Goal: Transaction & Acquisition: Book appointment/travel/reservation

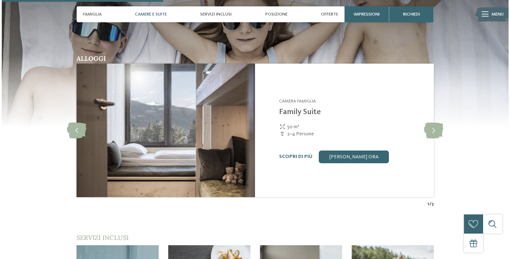
scroll to position [741, 0]
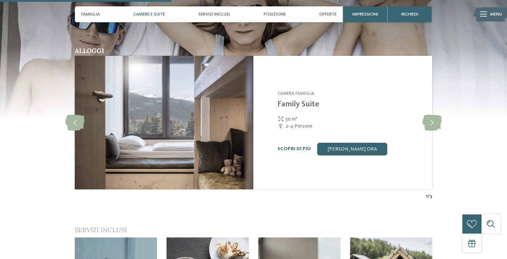
click at [228, 119] on img at bounding box center [164, 123] width 178 height 134
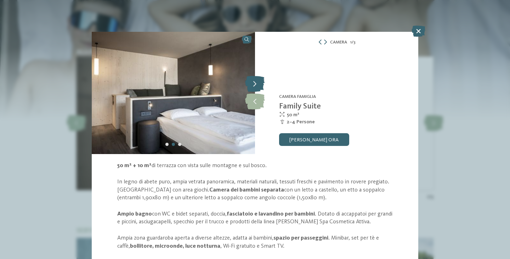
click at [256, 86] on icon at bounding box center [254, 84] width 19 height 16
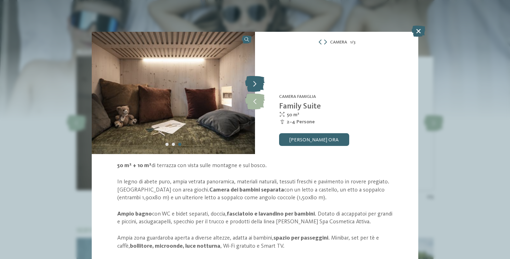
click at [256, 86] on icon at bounding box center [254, 84] width 19 height 16
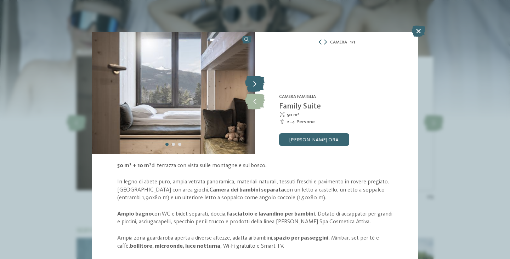
click at [256, 86] on icon at bounding box center [254, 84] width 19 height 16
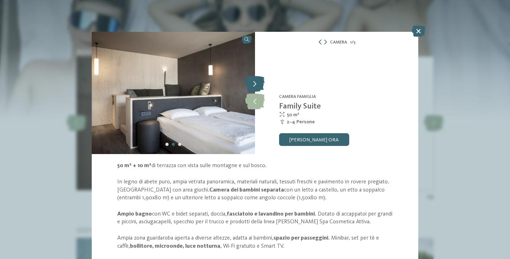
click at [256, 86] on icon at bounding box center [254, 84] width 19 height 16
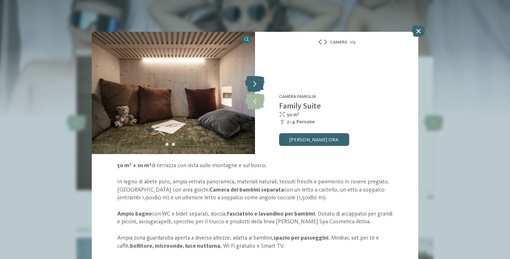
click at [256, 86] on icon at bounding box center [254, 84] width 19 height 16
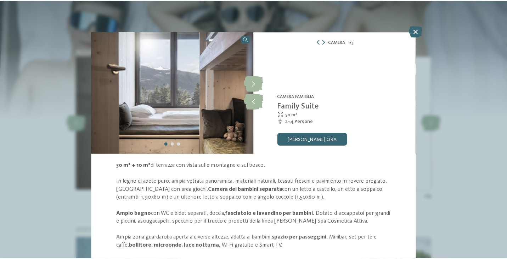
scroll to position [15, 0]
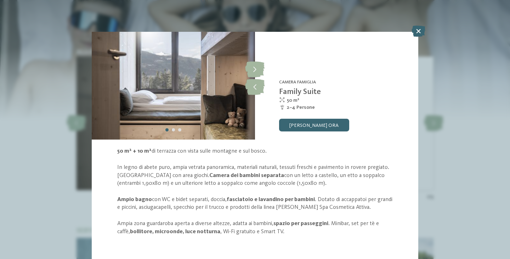
click at [423, 25] on div "Camera 1 / 3 slide 1 of 3 slide" at bounding box center [255, 129] width 510 height 259
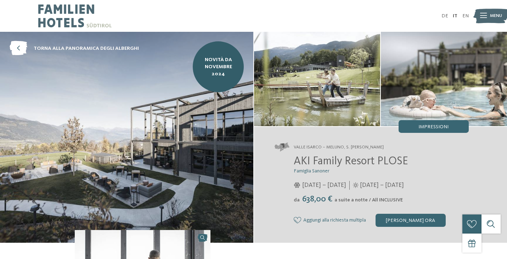
click at [87, 10] on img at bounding box center [74, 16] width 73 height 32
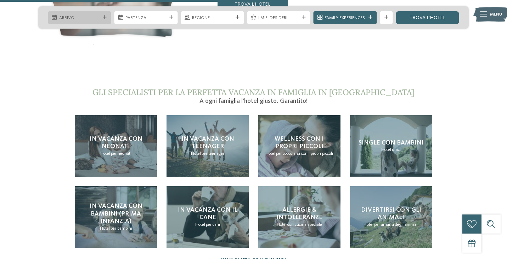
scroll to position [1336, 0]
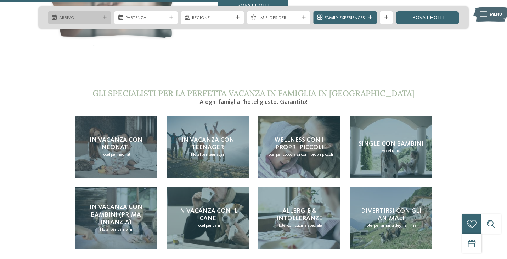
click at [103, 17] on icon at bounding box center [105, 18] width 4 height 4
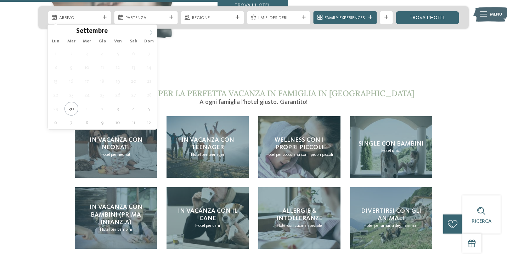
click at [151, 32] on icon at bounding box center [151, 32] width 2 height 5
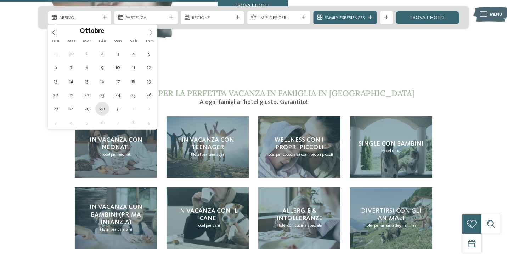
type div "30.10.2025"
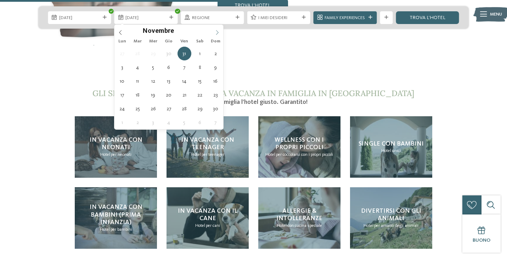
click at [216, 29] on span at bounding box center [217, 31] width 12 height 12
type div "02.11.2025"
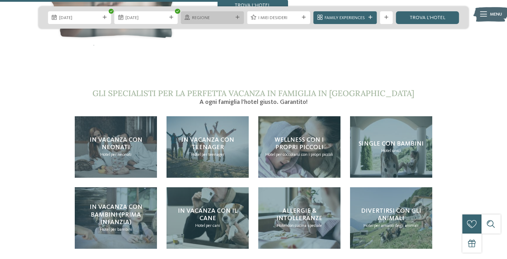
click at [234, 17] on div at bounding box center [237, 18] width 6 height 4
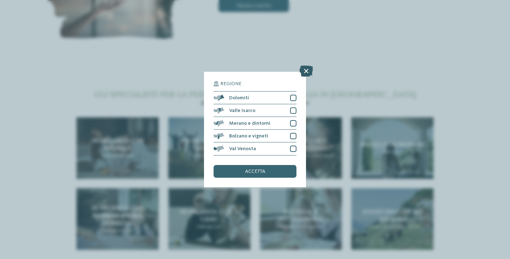
click at [309, 70] on icon at bounding box center [306, 71] width 14 height 11
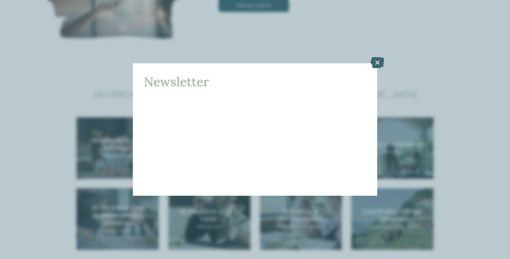
click at [377, 82] on div "Newsletter * ****** ******* ******** ****** Titolo Nome Cognome Fax" at bounding box center [255, 129] width 510 height 259
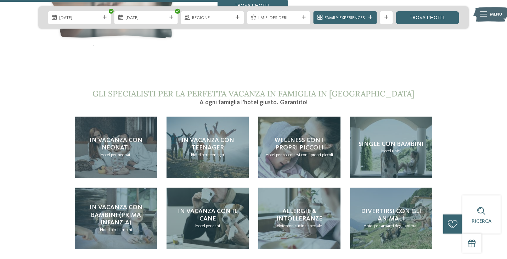
scroll to position [1312, 0]
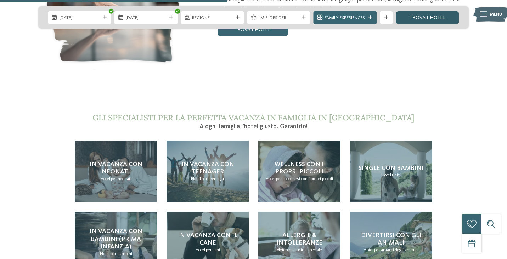
click at [414, 21] on link "trova l’hotel" at bounding box center [426, 17] width 63 height 13
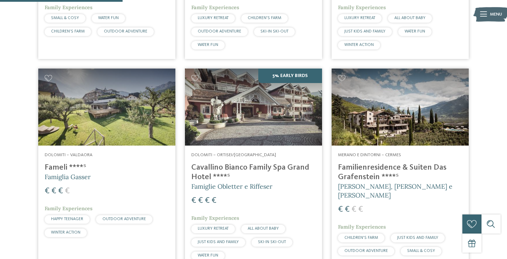
scroll to position [386, 0]
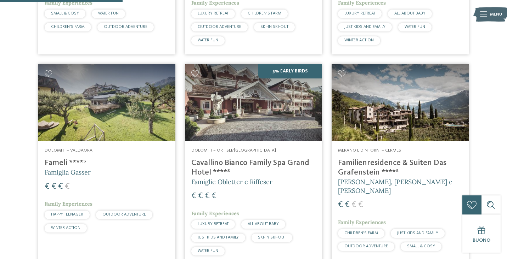
click at [365, 159] on h4 "Familienresidence & Suiten Das Grafenstein ****ˢ" at bounding box center [400, 168] width 124 height 19
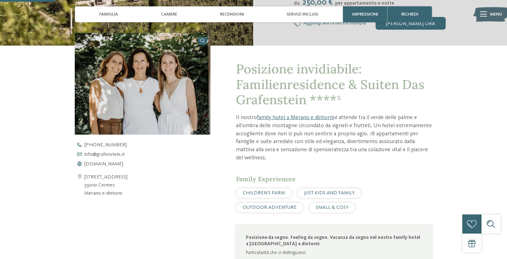
scroll to position [210, 0]
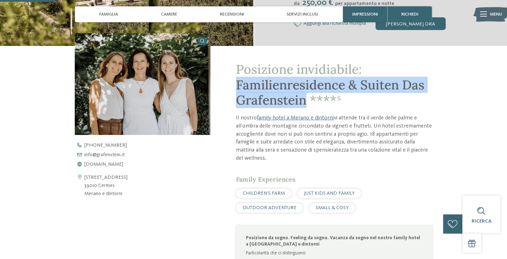
drag, startPoint x: 234, startPoint y: 85, endPoint x: 304, endPoint y: 94, distance: 71.0
click at [304, 94] on div "Posizione invidiabile: Familienresidence & Suiten Das Grafenstein ****ˢ Il nost…" at bounding box center [321, 200] width 222 height 309
copy span "Familienresidence & Suiten Das Grafenstein"
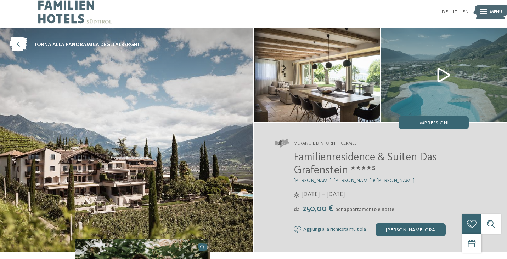
scroll to position [0, 0]
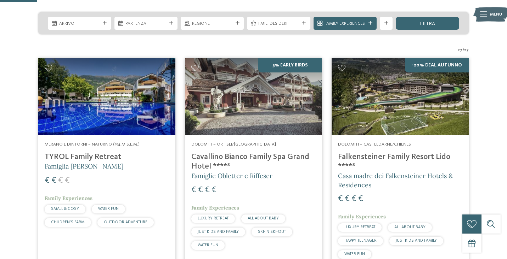
scroll to position [152, 0]
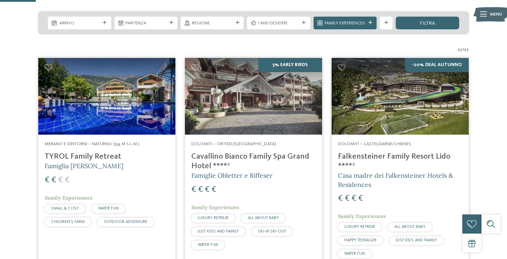
click at [374, 159] on h4 "Falkensteiner Family Resort Lido ****ˢ" at bounding box center [400, 161] width 124 height 19
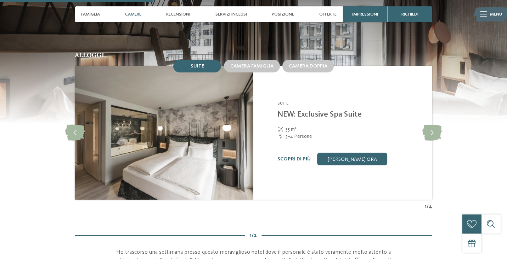
scroll to position [670, 0]
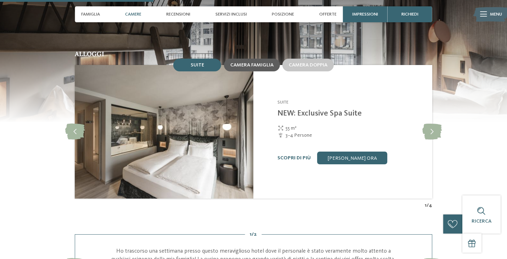
click at [246, 62] on div "Camera famiglia" at bounding box center [252, 65] width 56 height 13
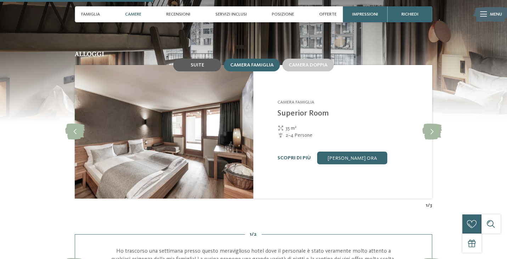
click at [204, 62] on div "Suite" at bounding box center [197, 65] width 48 height 13
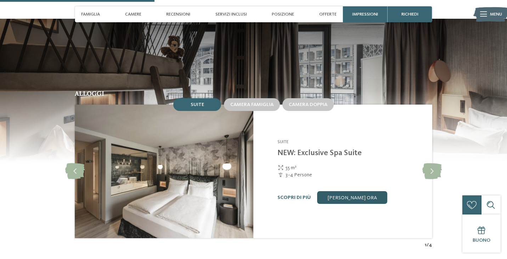
scroll to position [628, 0]
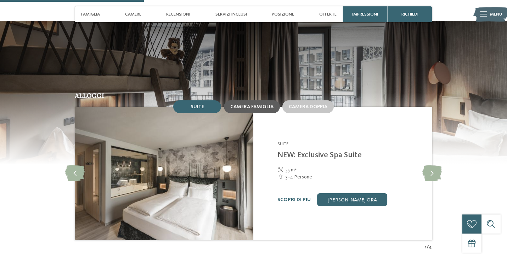
click at [237, 104] on span "Camera famiglia" at bounding box center [251, 106] width 43 height 5
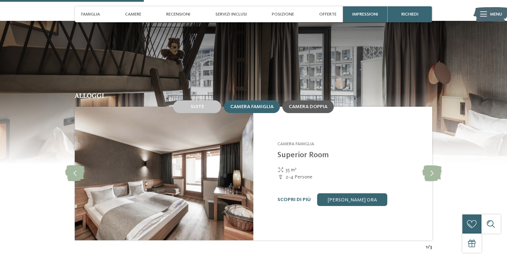
click at [304, 105] on div "Camera doppia" at bounding box center [307, 107] width 51 height 13
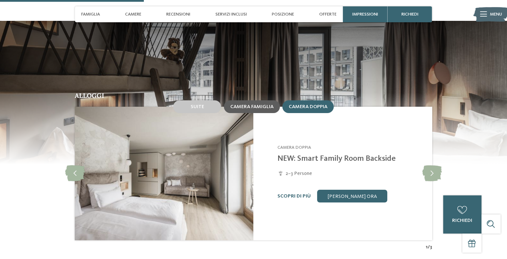
click at [253, 104] on span "Camera famiglia" at bounding box center [251, 106] width 43 height 5
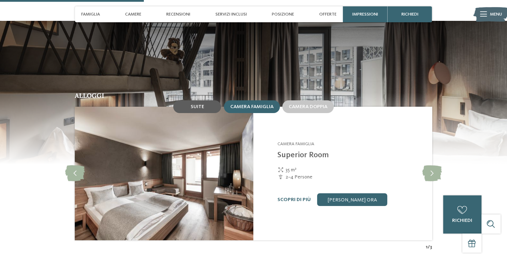
click at [194, 104] on span "Suite" at bounding box center [196, 106] width 13 height 5
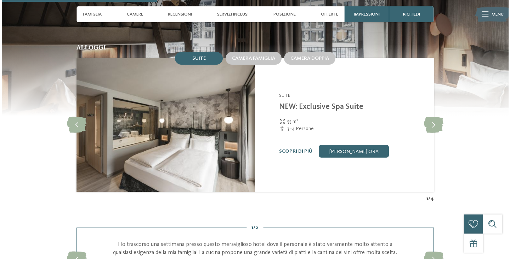
scroll to position [684, 0]
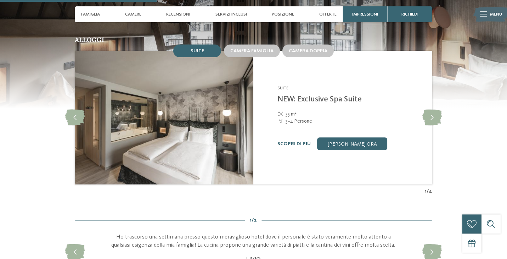
click at [204, 131] on img at bounding box center [164, 118] width 178 height 134
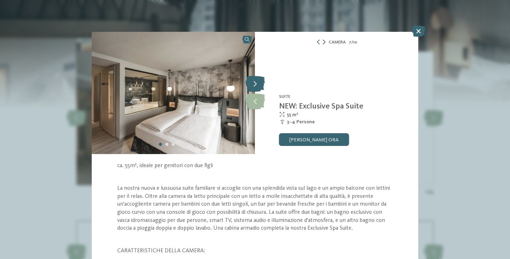
click at [256, 81] on icon at bounding box center [254, 84] width 19 height 16
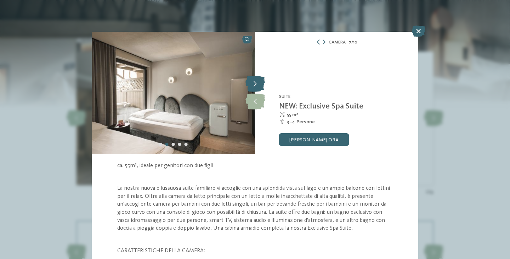
click at [256, 81] on icon at bounding box center [254, 84] width 19 height 16
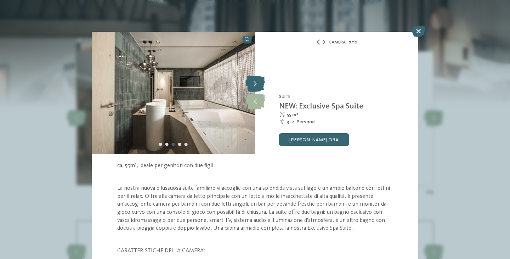
click at [256, 81] on icon at bounding box center [254, 84] width 19 height 16
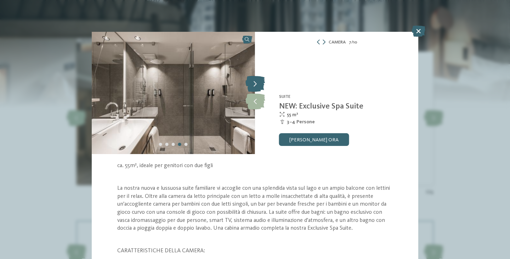
click at [256, 81] on icon at bounding box center [254, 84] width 19 height 16
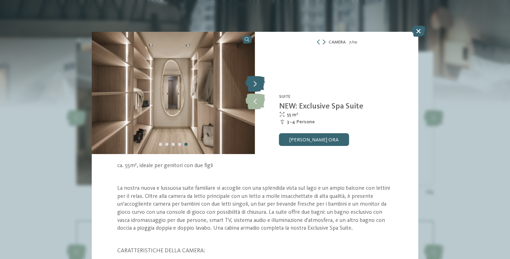
click at [256, 81] on icon at bounding box center [254, 84] width 19 height 16
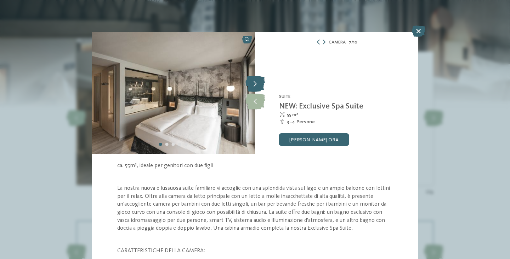
click at [256, 81] on icon at bounding box center [254, 84] width 19 height 16
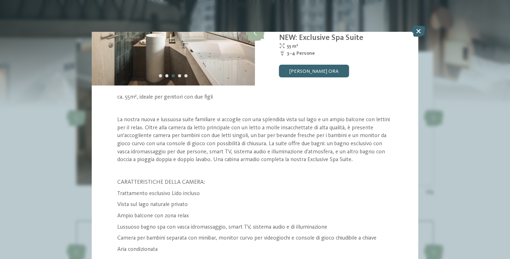
scroll to position [37, 0]
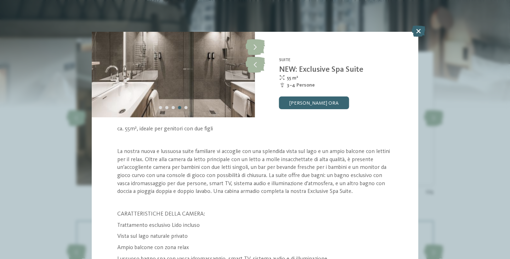
click at [180, 195] on p "La nostra nuova e lussuosa suite familiare vi accoglie con una splendida vista …" at bounding box center [254, 172] width 275 height 48
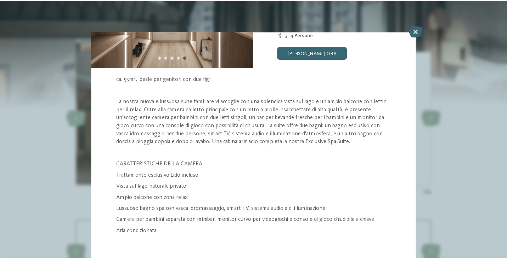
scroll to position [0, 0]
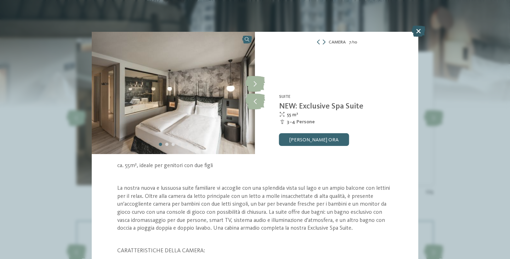
click at [421, 31] on icon at bounding box center [418, 30] width 14 height 11
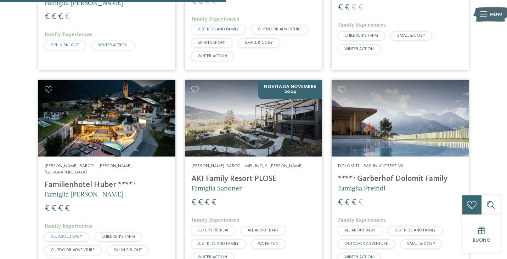
scroll to position [965, 0]
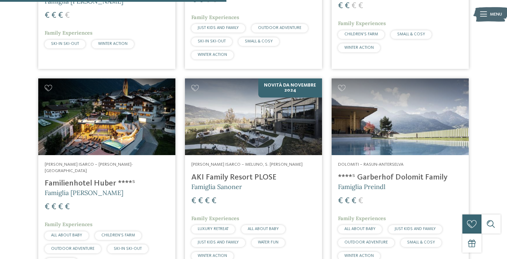
click at [84, 158] on div "[PERSON_NAME] Isarco – [PERSON_NAME]-[GEOGRAPHIC_DATA] Familienhotel [PERSON_NA…" at bounding box center [106, 215] width 137 height 121
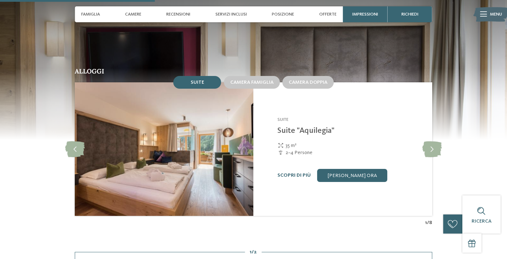
scroll to position [694, 0]
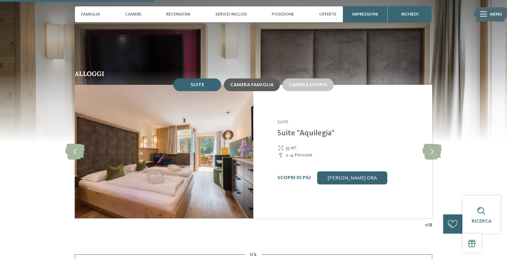
click at [256, 84] on span "Camera famiglia" at bounding box center [251, 84] width 43 height 5
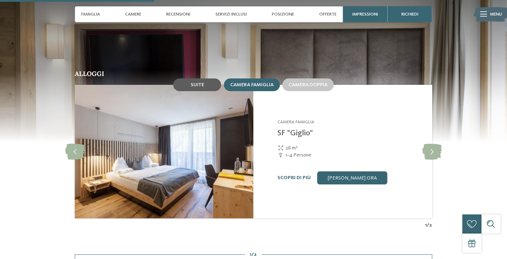
click at [204, 86] on div "Suite" at bounding box center [197, 85] width 48 height 13
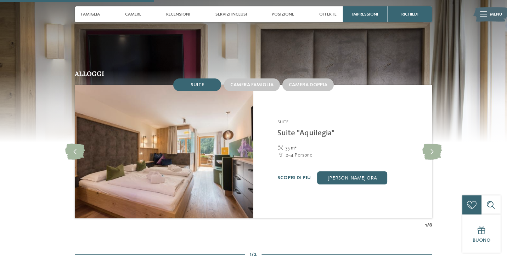
click at [166, 139] on img at bounding box center [164, 152] width 178 height 134
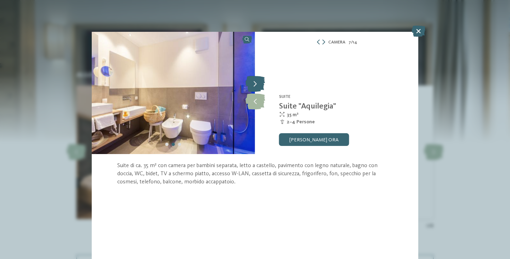
click at [258, 82] on icon at bounding box center [254, 84] width 19 height 16
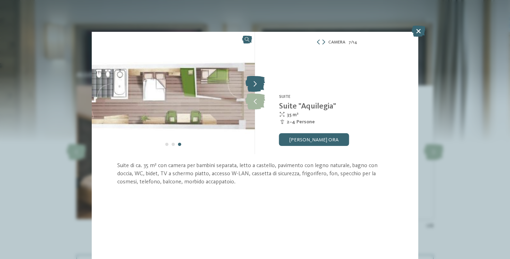
click at [258, 82] on icon at bounding box center [254, 84] width 19 height 16
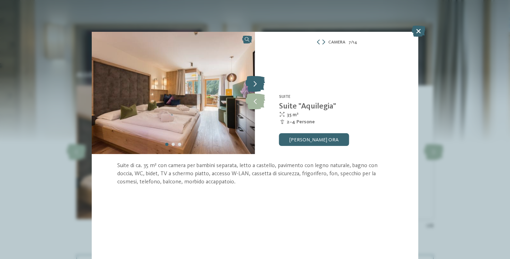
click at [258, 82] on icon at bounding box center [254, 84] width 19 height 16
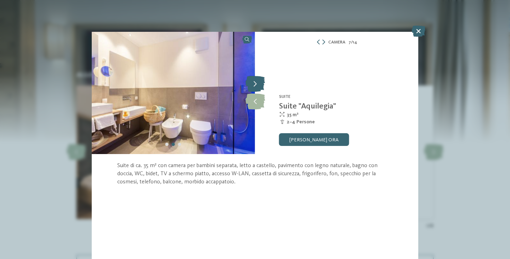
click at [258, 82] on icon at bounding box center [254, 84] width 19 height 16
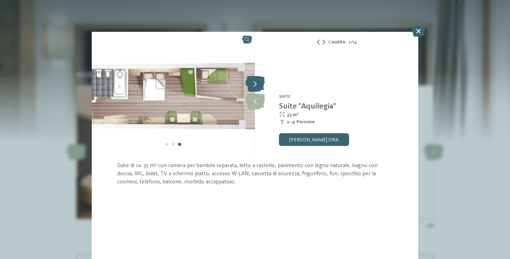
click at [258, 82] on icon at bounding box center [254, 84] width 19 height 16
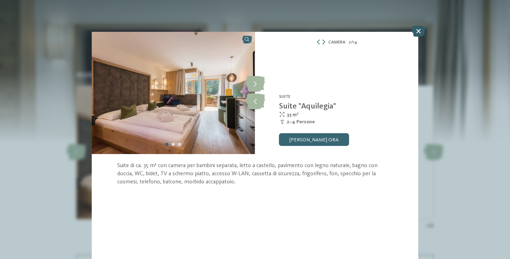
click at [414, 30] on icon at bounding box center [418, 30] width 14 height 11
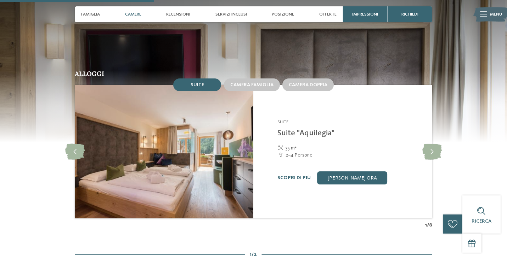
click at [155, 141] on img at bounding box center [164, 152] width 178 height 134
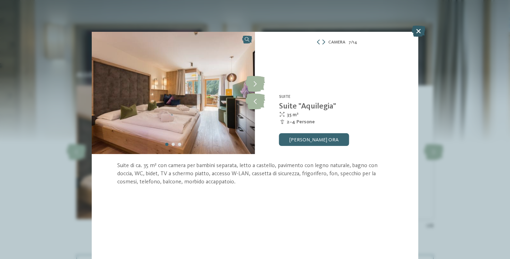
click at [416, 29] on icon at bounding box center [418, 30] width 14 height 11
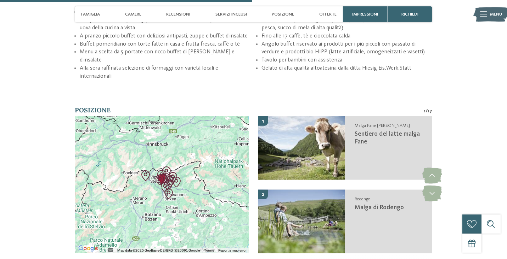
scroll to position [1133, 0]
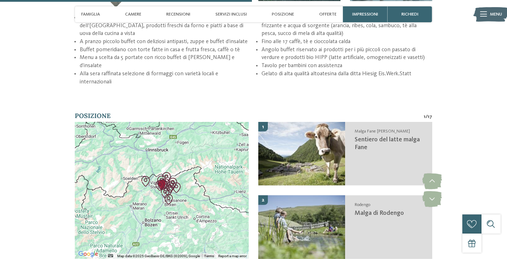
drag, startPoint x: 173, startPoint y: 68, endPoint x: 190, endPoint y: 70, distance: 17.4
click at [190, 70] on li "Alla sera raffinata selezione di formaggi con varietà locali e internazionali" at bounding box center [165, 78] width 171 height 16
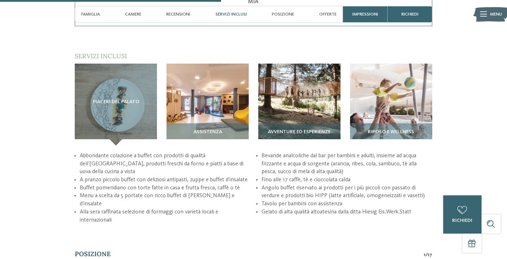
scroll to position [994, 0]
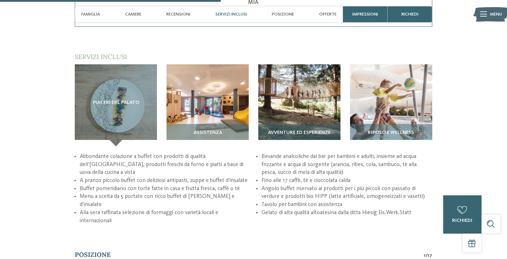
click at [189, 69] on img at bounding box center [207, 105] width 82 height 82
click at [189, 124] on div "Assistenza" at bounding box center [207, 135] width 82 height 22
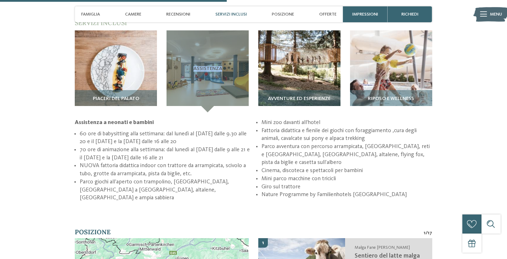
scroll to position [1028, 0]
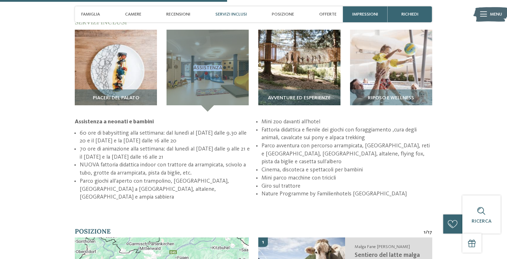
click at [208, 141] on li "60 ore di babysitting alla settimana: dal lunedì al venerdì dalle 9.30 alle 20 …" at bounding box center [165, 138] width 171 height 16
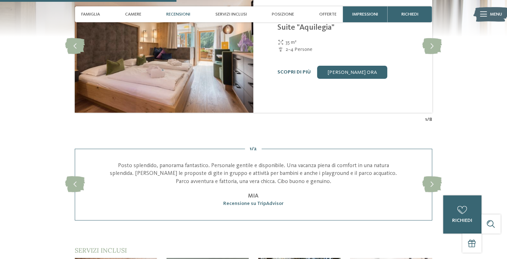
scroll to position [799, 0]
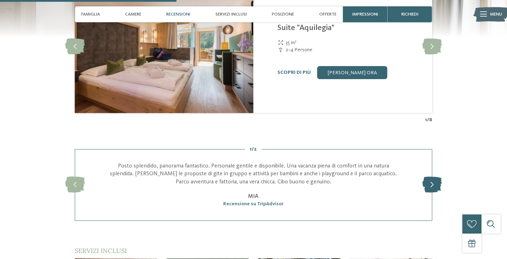
click at [433, 184] on icon at bounding box center [431, 185] width 19 height 16
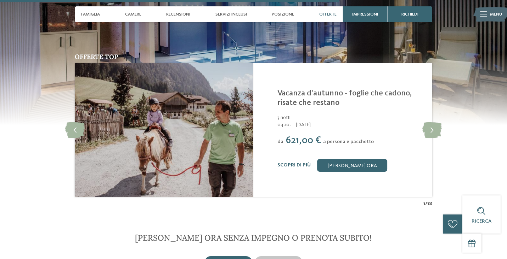
scroll to position [1444, 0]
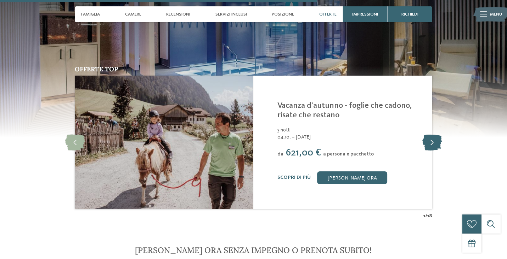
click at [438, 143] on icon at bounding box center [431, 143] width 19 height 16
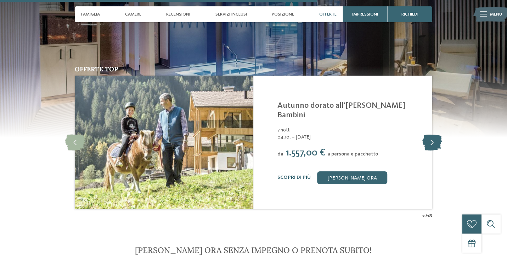
click at [438, 143] on icon at bounding box center [431, 143] width 19 height 16
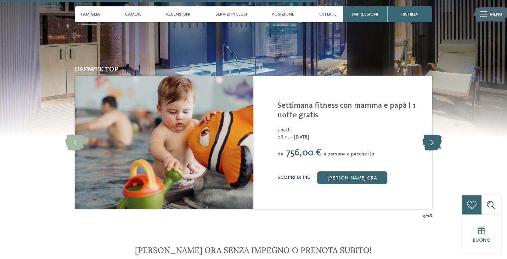
click at [438, 143] on icon at bounding box center [431, 143] width 19 height 16
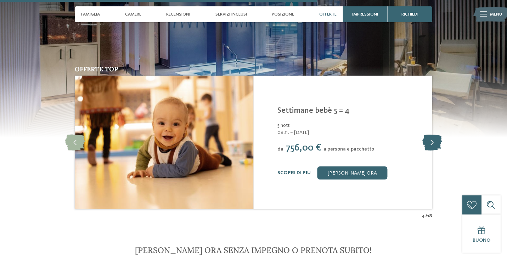
click at [438, 143] on icon at bounding box center [431, 143] width 19 height 16
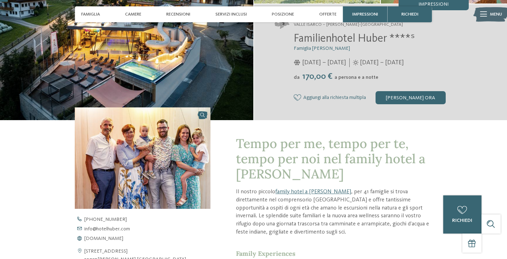
scroll to position [7, 0]
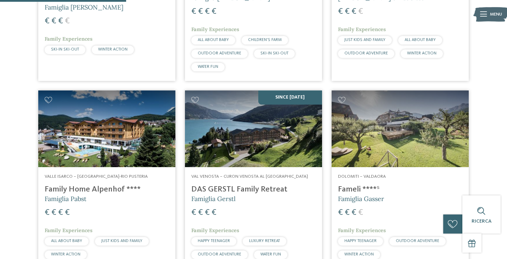
scroll to position [539, 0]
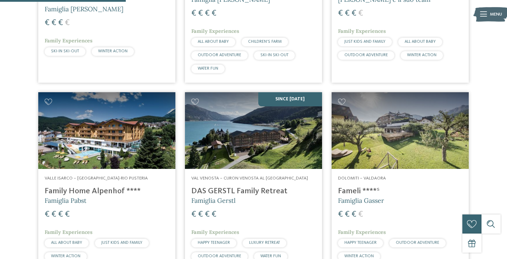
click at [254, 141] on img at bounding box center [253, 130] width 137 height 77
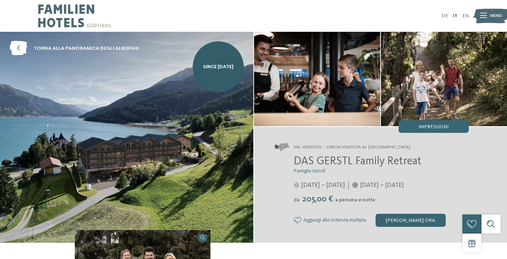
click at [209, 118] on img at bounding box center [126, 137] width 253 height 211
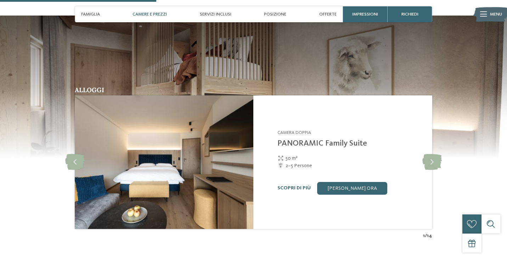
scroll to position [670, 0]
click at [152, 177] on img at bounding box center [164, 162] width 178 height 134
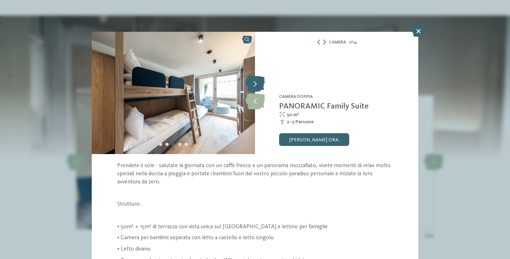
click at [257, 90] on icon at bounding box center [254, 84] width 19 height 16
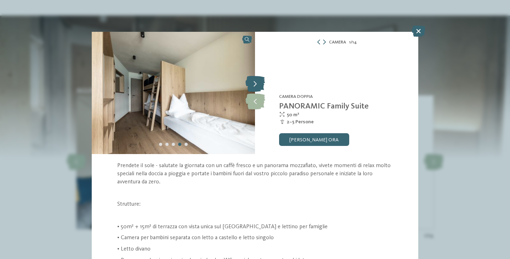
click at [257, 90] on icon at bounding box center [254, 84] width 19 height 16
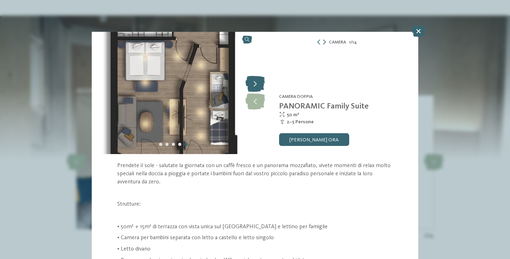
click at [257, 84] on icon at bounding box center [254, 84] width 19 height 16
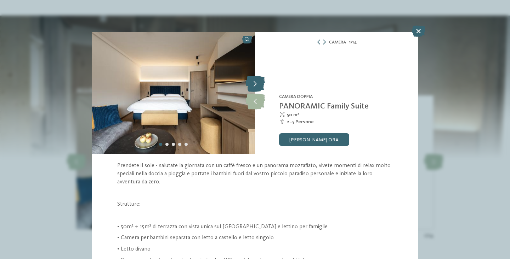
click at [257, 84] on icon at bounding box center [254, 84] width 19 height 16
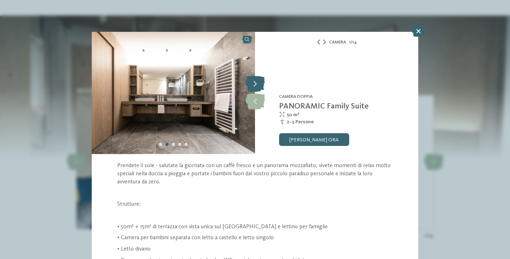
click at [257, 84] on icon at bounding box center [254, 84] width 19 height 16
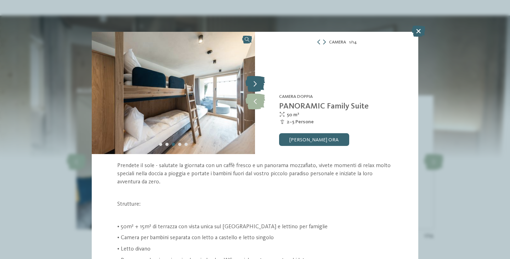
click at [257, 84] on icon at bounding box center [254, 84] width 19 height 16
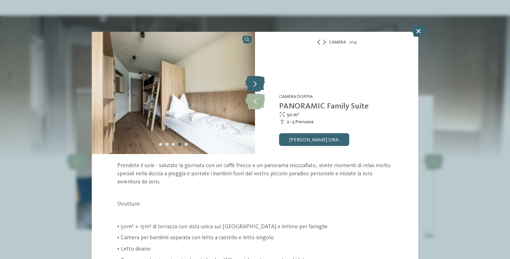
click at [257, 84] on icon at bounding box center [254, 84] width 19 height 16
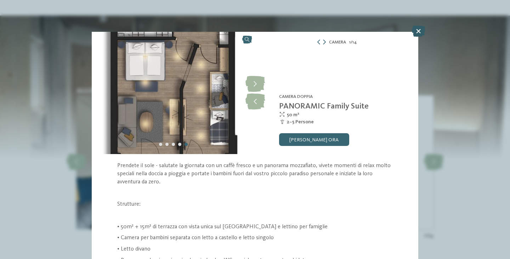
click at [419, 33] on icon at bounding box center [418, 30] width 14 height 11
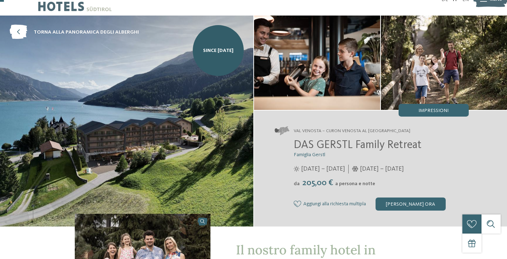
scroll to position [17, 0]
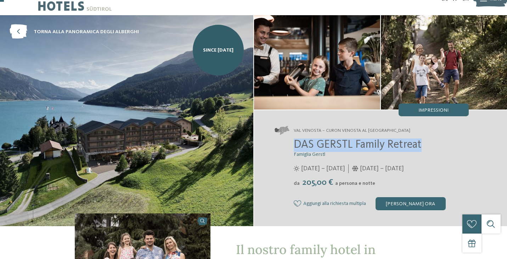
drag, startPoint x: 426, startPoint y: 145, endPoint x: 296, endPoint y: 142, distance: 129.9
click at [296, 142] on h2 "DAS GERSTL Family Retreat" at bounding box center [380, 145] width 175 height 13
copy span "DAS GERSTL Family Retreat"
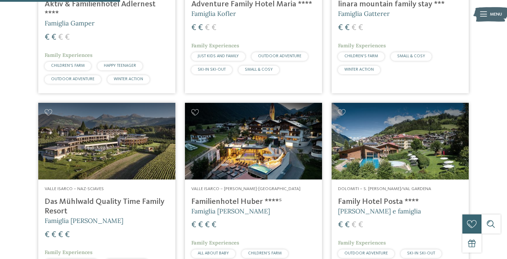
scroll to position [515, 0]
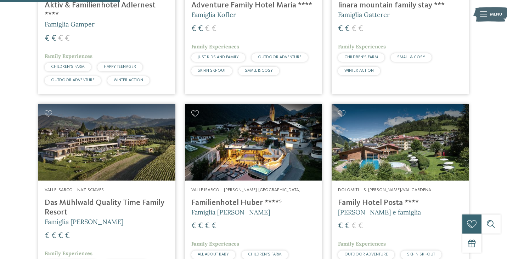
click at [211, 189] on span "Valle Isarco – [PERSON_NAME]-[GEOGRAPHIC_DATA]" at bounding box center [245, 190] width 109 height 5
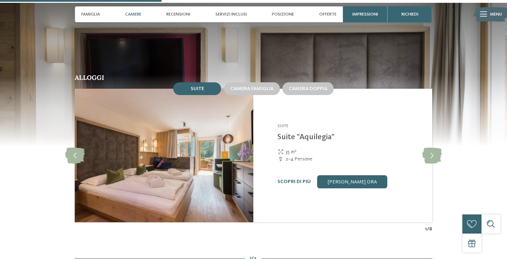
scroll to position [732, 0]
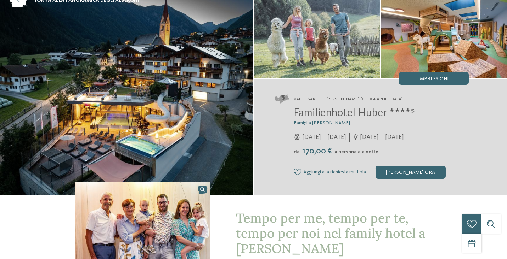
scroll to position [0, 0]
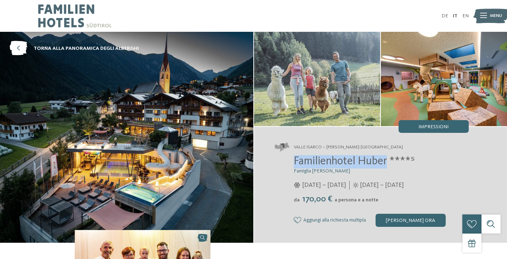
drag, startPoint x: 287, startPoint y: 161, endPoint x: 388, endPoint y: 159, distance: 100.9
click at [388, 159] on div "Familienhotel [PERSON_NAME] ****ˢ Famiglia [PERSON_NAME] [DATE] – [DATE] da" at bounding box center [371, 191] width 194 height 72
copy span "Familienhotel [PERSON_NAME]"
